Goal: Download file/media

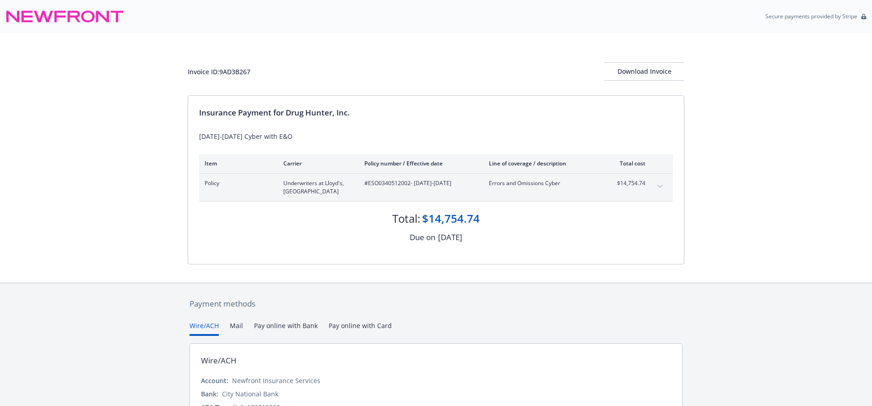
click at [662, 183] on button "expand content" at bounding box center [660, 186] width 15 height 15
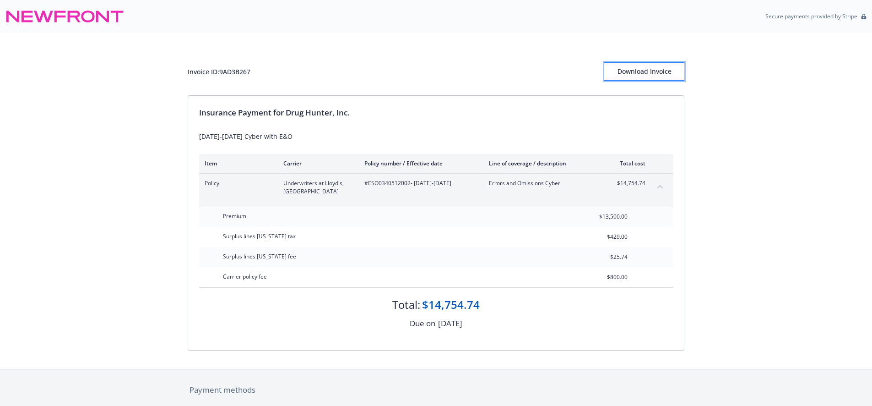
click at [655, 73] on div "Download Invoice" at bounding box center [644, 71] width 80 height 17
